Goal: Find specific page/section: Find specific page/section

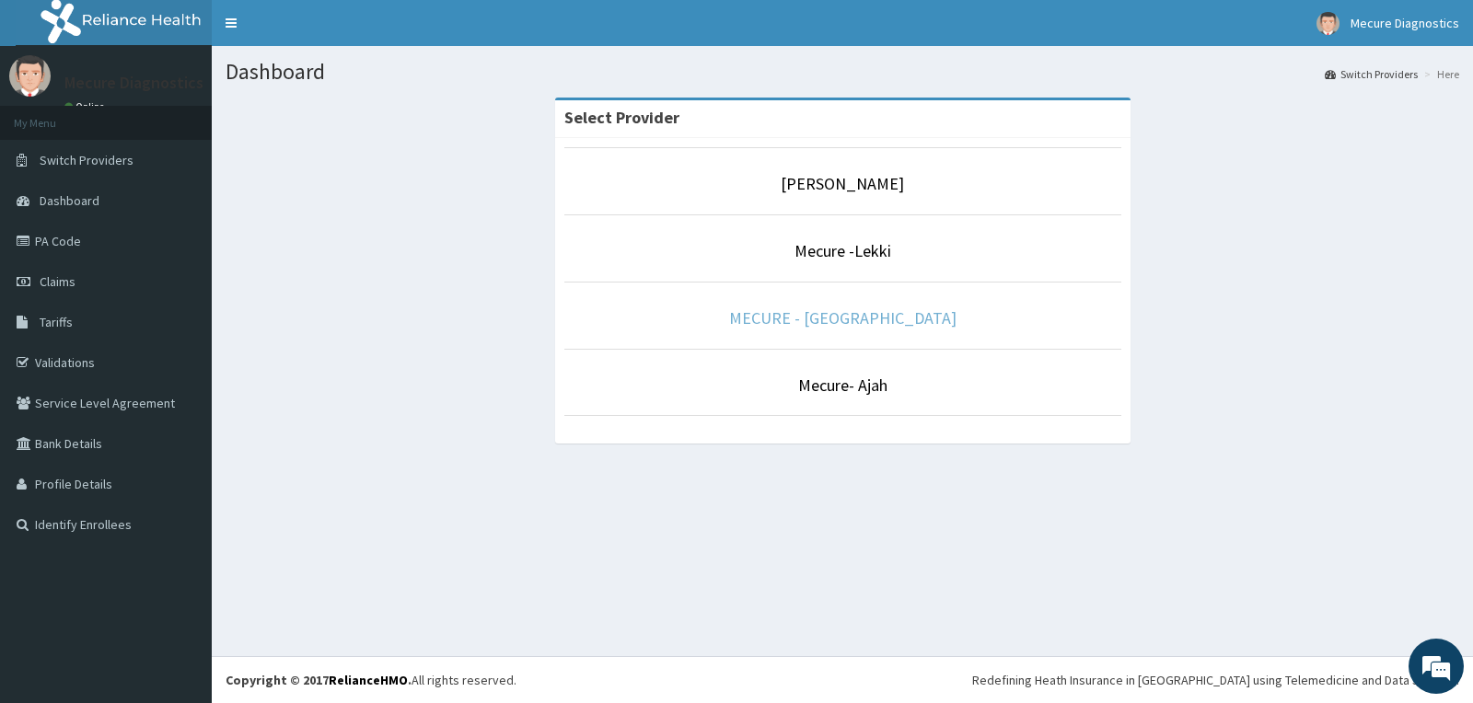
click at [876, 324] on link "MECURE - [GEOGRAPHIC_DATA]" at bounding box center [842, 318] width 227 height 21
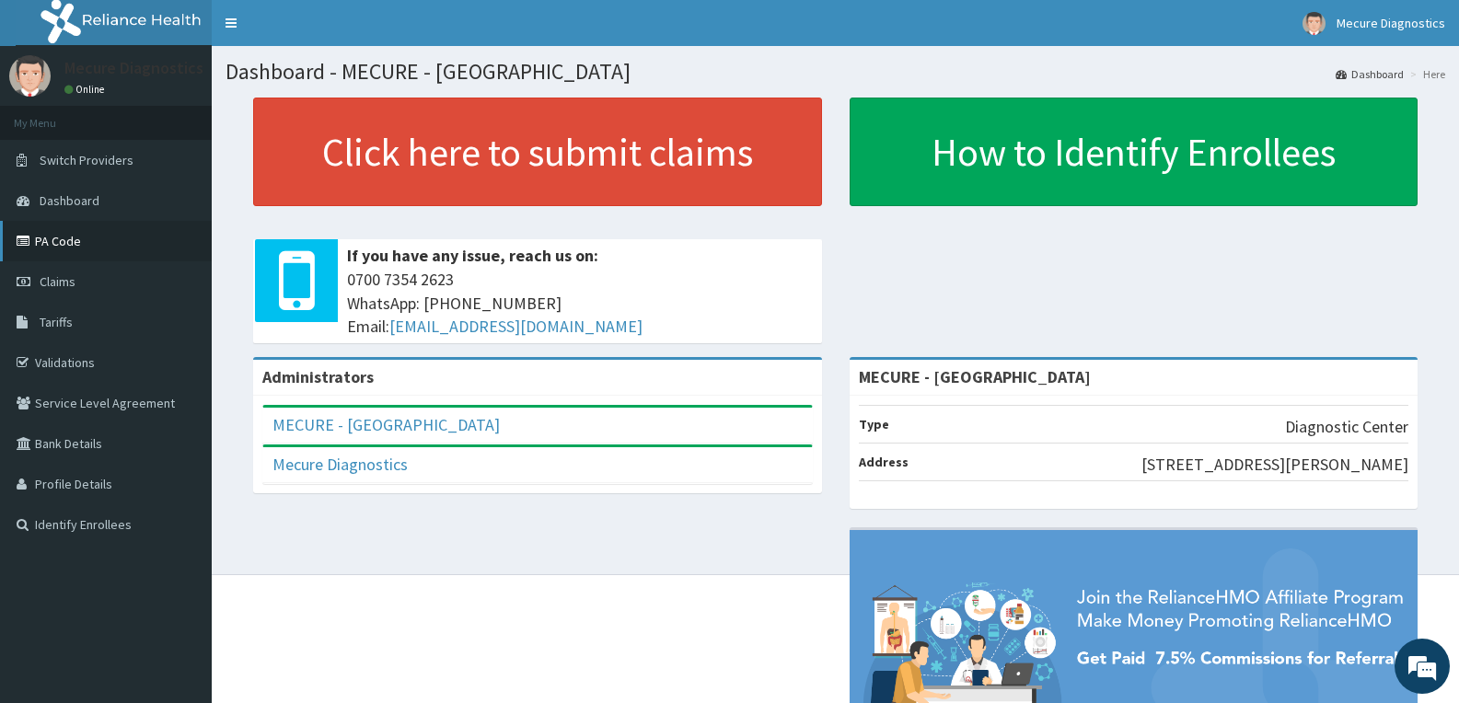
click at [78, 252] on link "PA Code" at bounding box center [106, 241] width 212 height 41
